Goal: Task Accomplishment & Management: Manage account settings

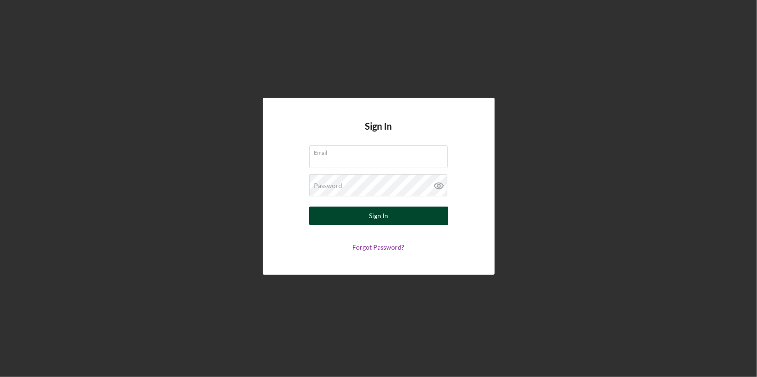
type input "[PERSON_NAME][EMAIL_ADDRESS][DOMAIN_NAME]"
click at [374, 214] on div "Sign In" at bounding box center [378, 216] width 19 height 19
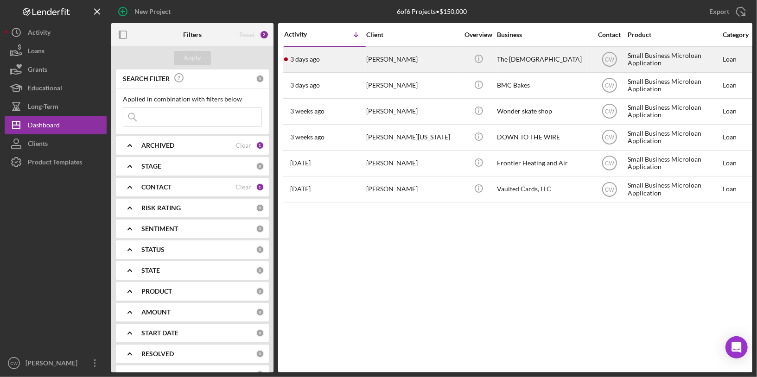
click at [443, 59] on div "[PERSON_NAME]" at bounding box center [412, 59] width 93 height 25
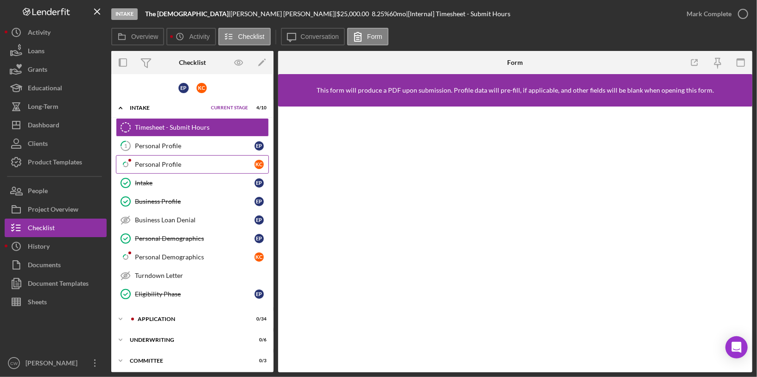
click at [220, 161] on div "Personal Profile" at bounding box center [195, 164] width 120 height 7
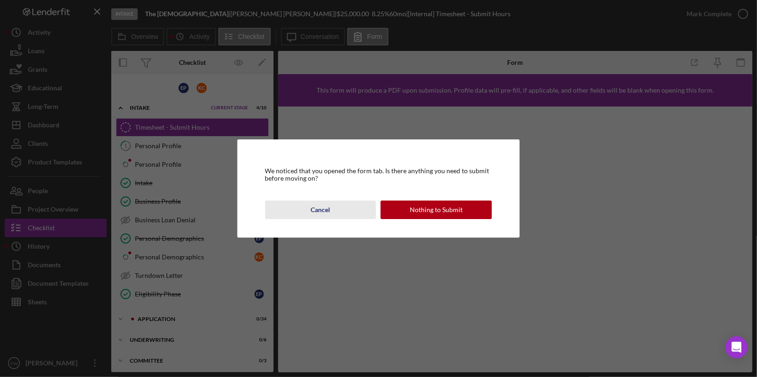
click at [329, 211] on div "Cancel" at bounding box center [320, 210] width 19 height 19
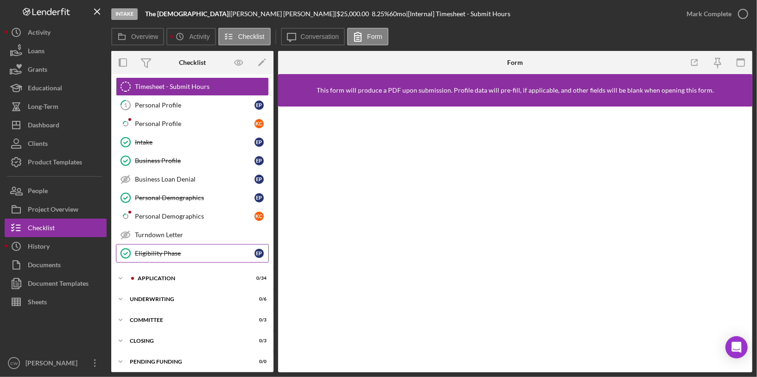
scroll to position [60, 0]
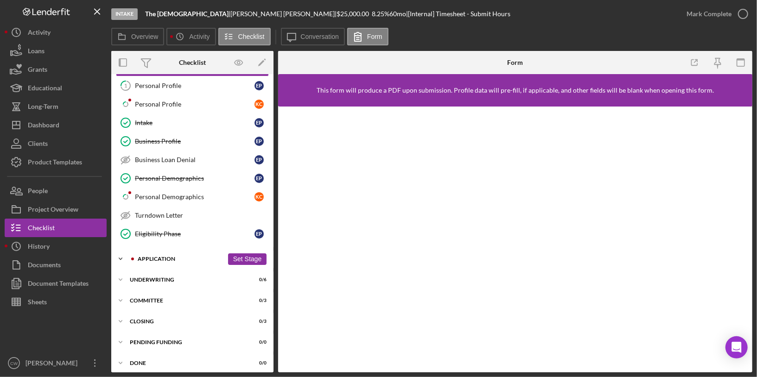
click at [122, 253] on icon "Icon/Expander" at bounding box center [120, 259] width 19 height 19
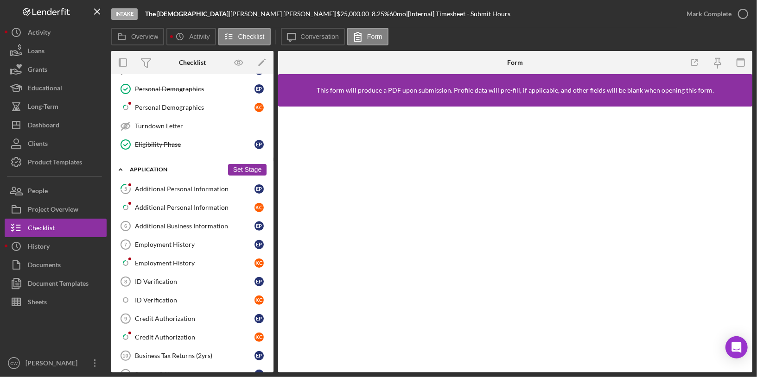
scroll to position [0, 0]
